Goal: Information Seeking & Learning: Learn about a topic

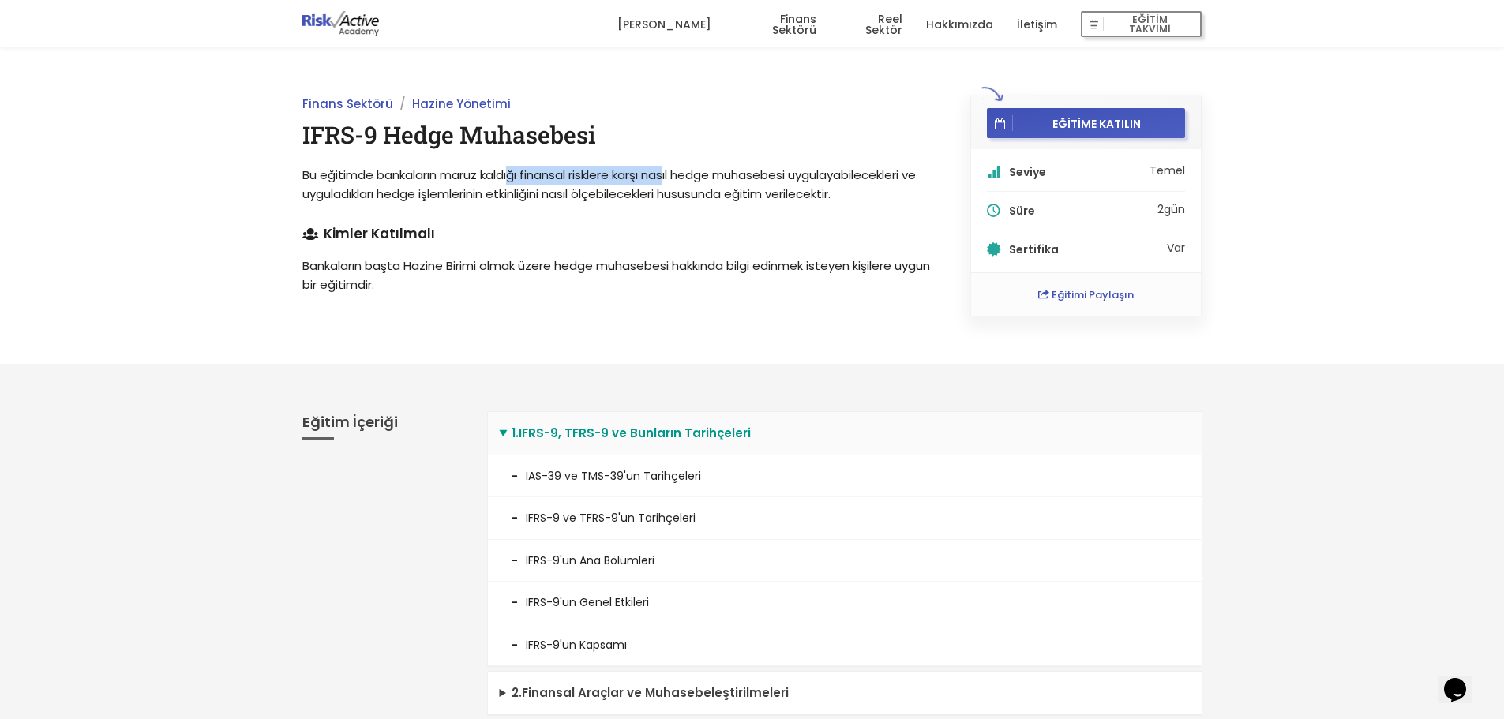
drag, startPoint x: 513, startPoint y: 169, endPoint x: 671, endPoint y: 171, distance: 158.8
click at [671, 171] on span "Bu eğitimde bankaların maruz kaldığı finansal risklere karşı nasıl hedge muhase…" at bounding box center [609, 185] width 614 height 36
click at [461, 248] on div "Finans Sektörü Hazine Yönetimi IFRS-9 Hedge Muhasebesi Bu eğitimde bankaların m…" at bounding box center [618, 206] width 668 height 222
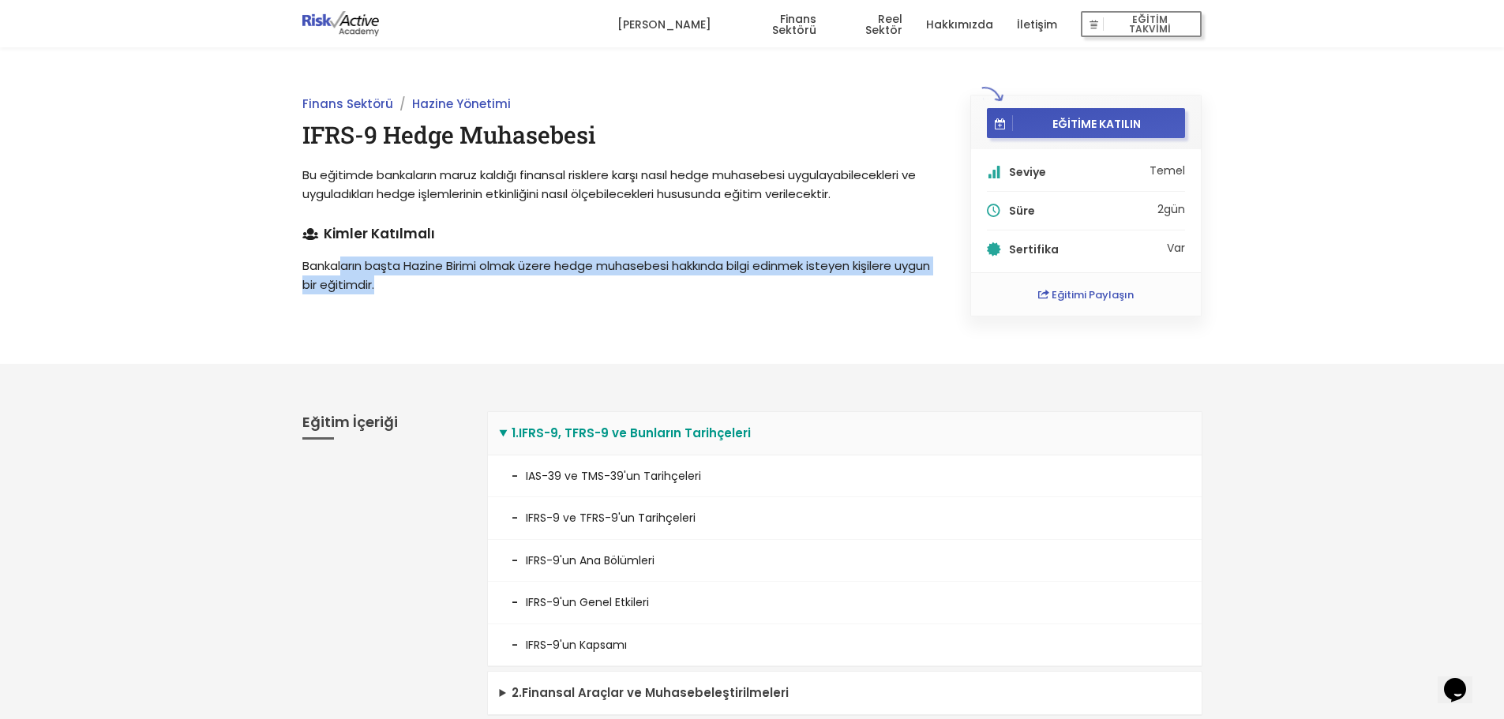
drag, startPoint x: 343, startPoint y: 264, endPoint x: 915, endPoint y: 283, distance: 572.9
click at [915, 283] on p "Bankaların başta Hazine Birimi olmak üzere hedge muhasebesi hakkında bilgi edin…" at bounding box center [618, 276] width 633 height 38
click at [876, 288] on p "Bankaların başta Hazine Birimi olmak üzere hedge muhasebesi hakkında bilgi edin…" at bounding box center [618, 276] width 633 height 38
click at [667, 280] on p "Bankaların başta Hazine Birimi olmak üzere hedge muhasebesi hakkında bilgi edin…" at bounding box center [618, 276] width 633 height 38
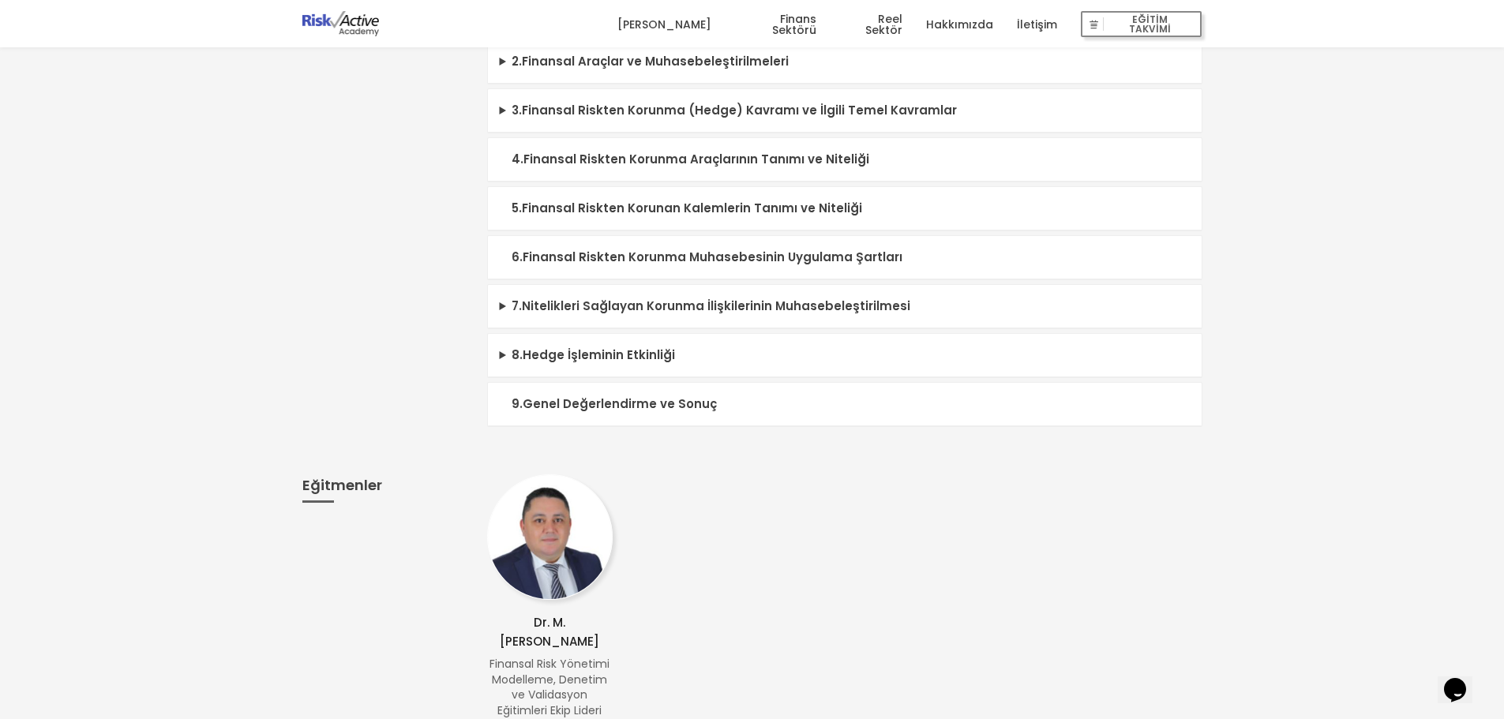
scroll to position [158, 0]
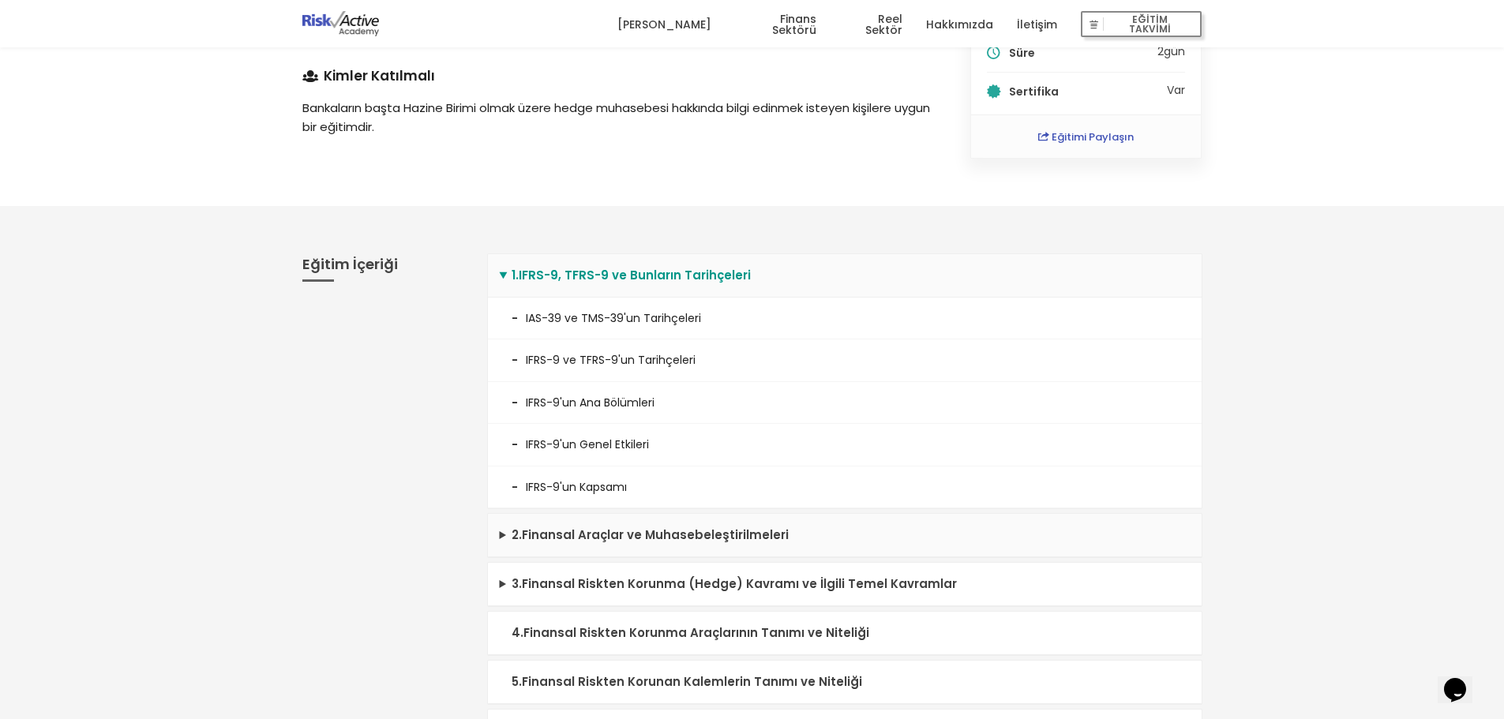
click at [560, 539] on summary "2 . Finansal Araçlar ve Muhasebeleştirilmeleri" at bounding box center [845, 535] width 714 height 43
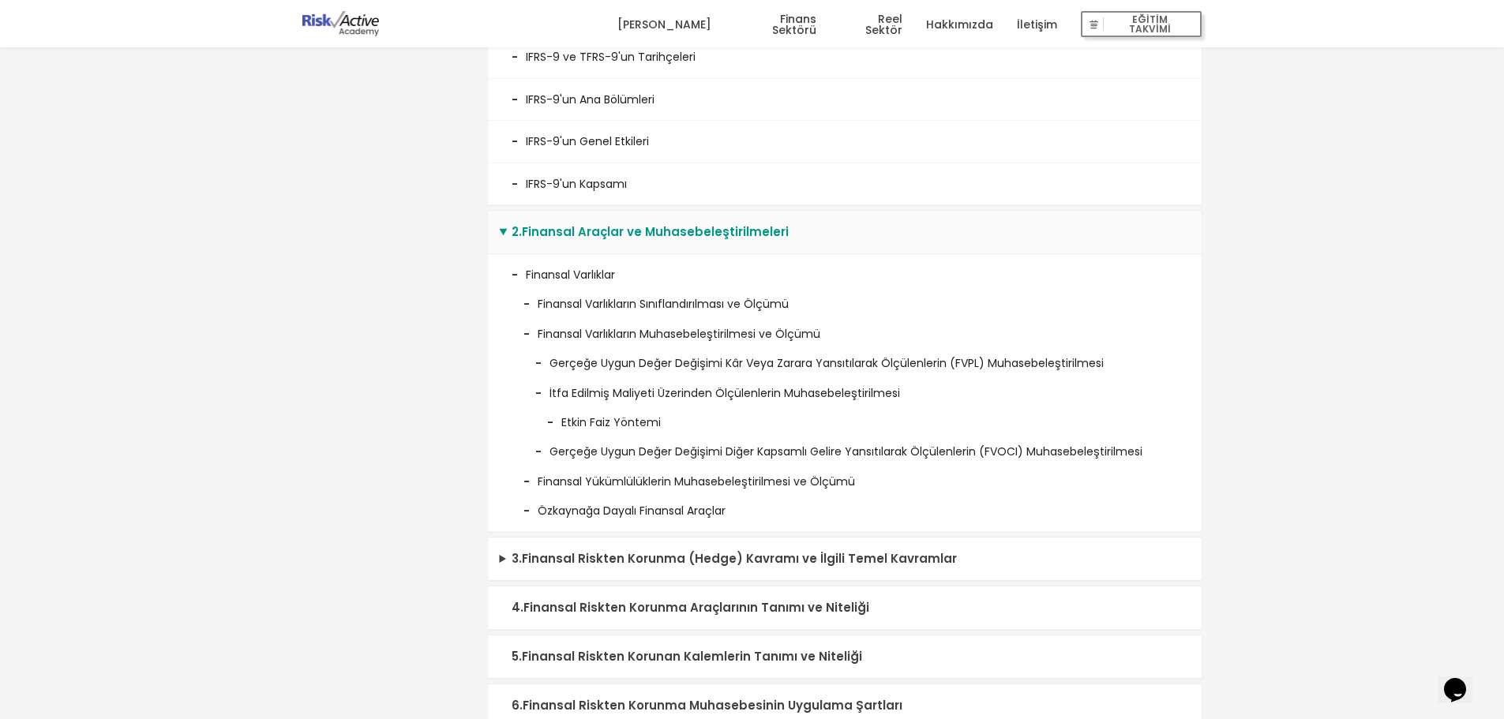
scroll to position [474, 0]
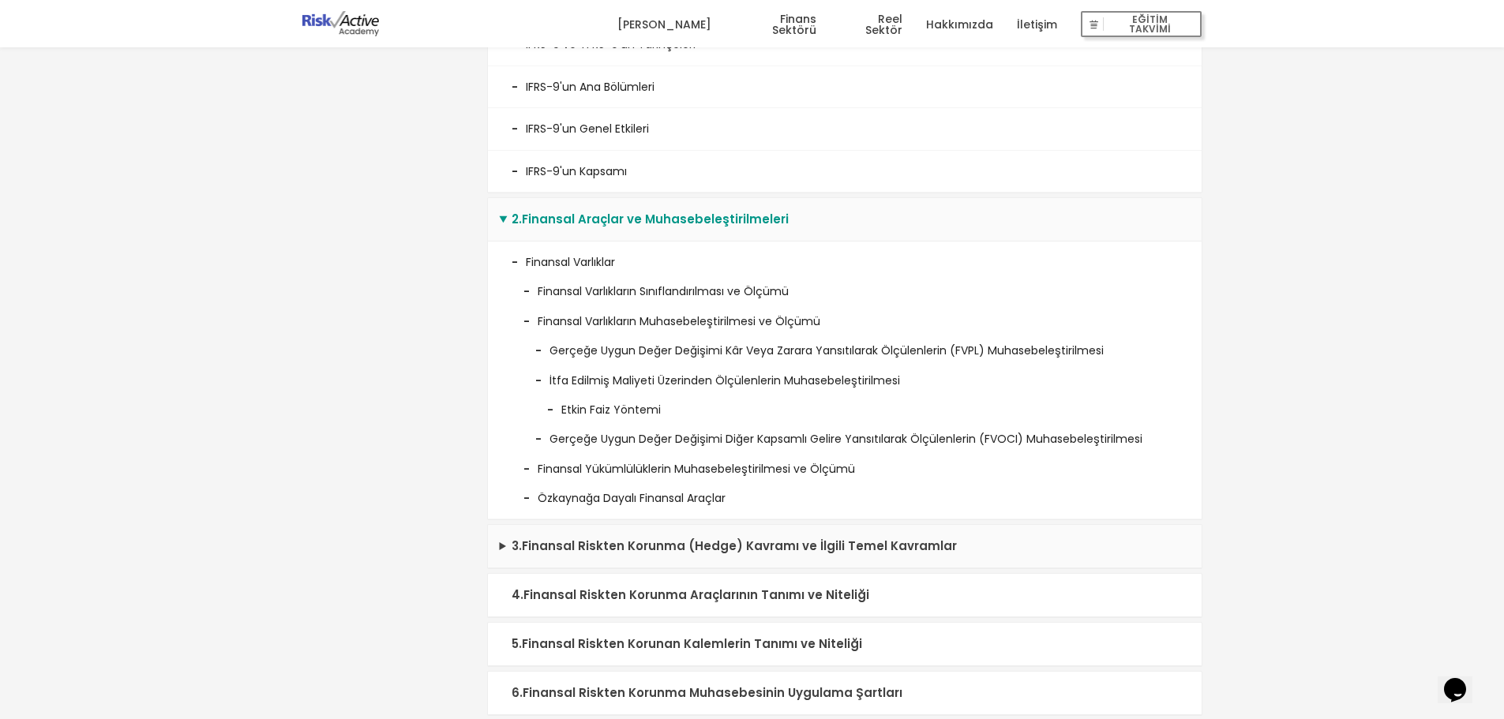
click at [691, 543] on summary "3 . Finansal Riskten Korunma (Hedge) Kavramı ve İlgili Temel Kavramlar" at bounding box center [845, 546] width 714 height 43
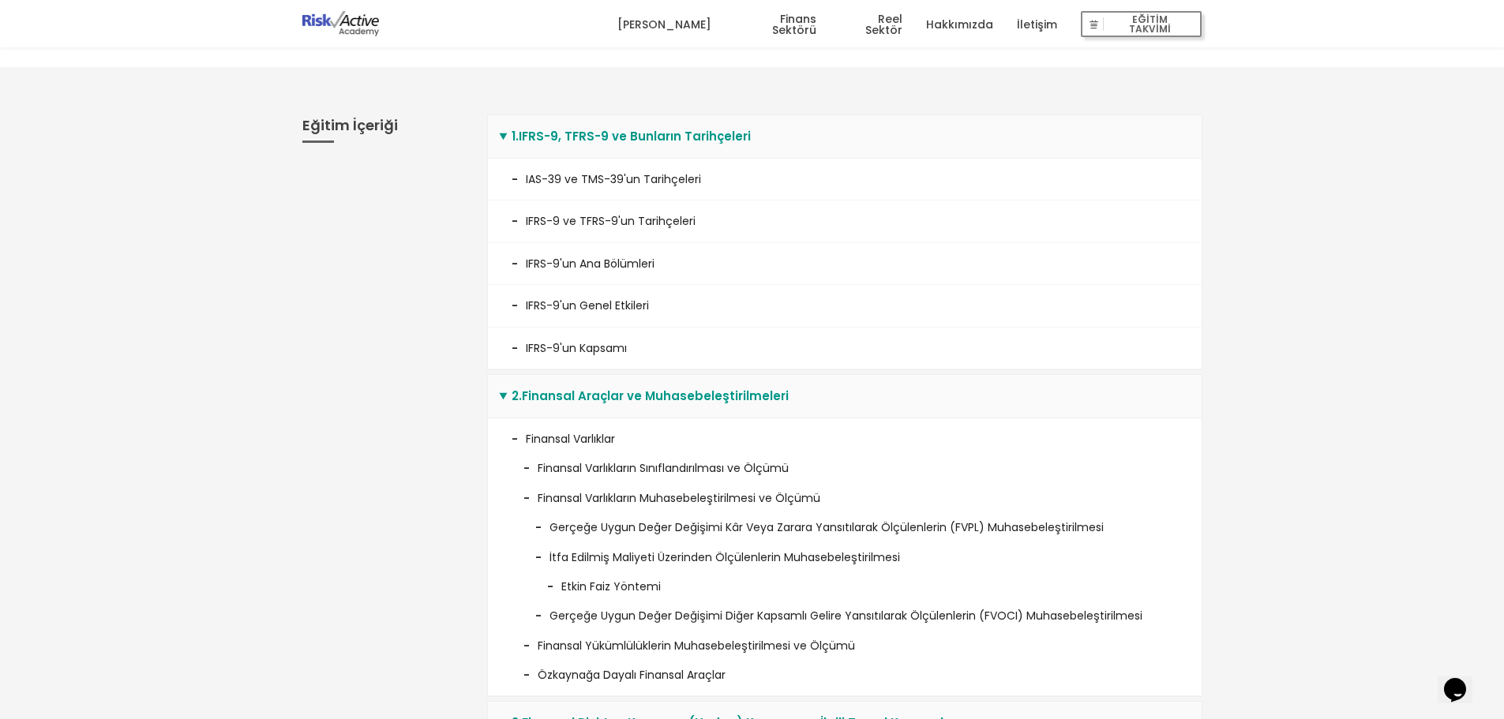
scroll to position [79, 0]
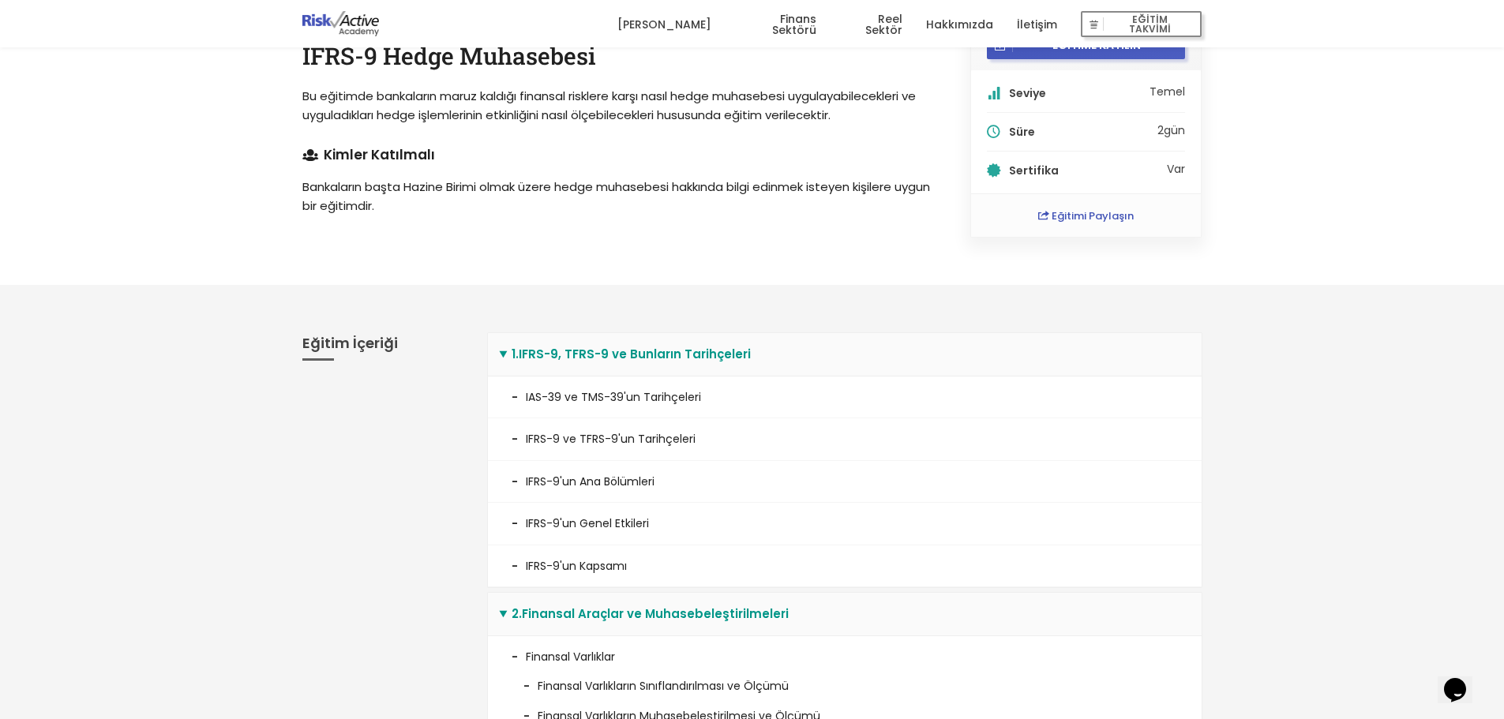
click at [803, 24] on link "Finans Sektörü" at bounding box center [775, 24] width 81 height 47
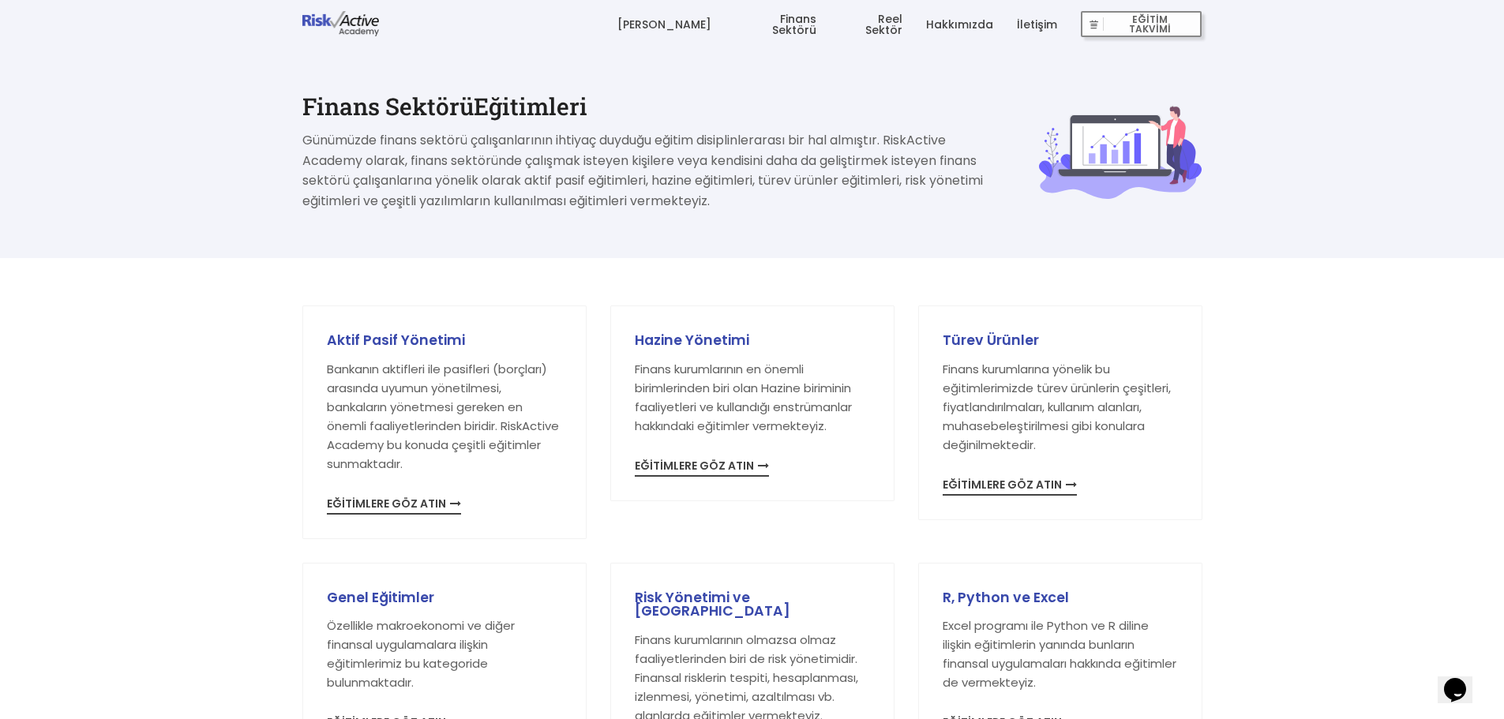
click at [1257, 257] on div "Finans Sektörü Eğitimleri Günümüzde finans sektörü çalışanlarının ihtiyaç duydu…" at bounding box center [752, 129] width 1504 height 258
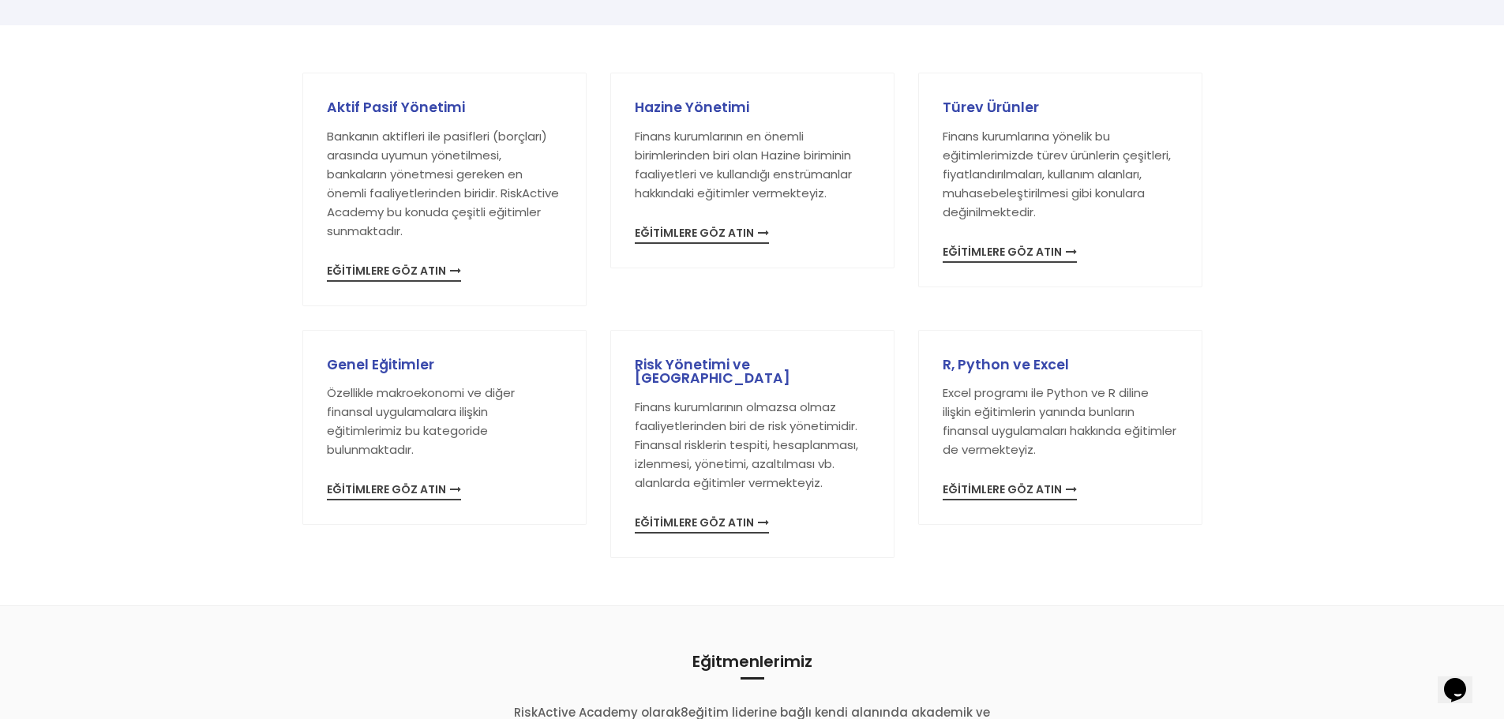
scroll to position [237, 0]
